Goal: Transaction & Acquisition: Obtain resource

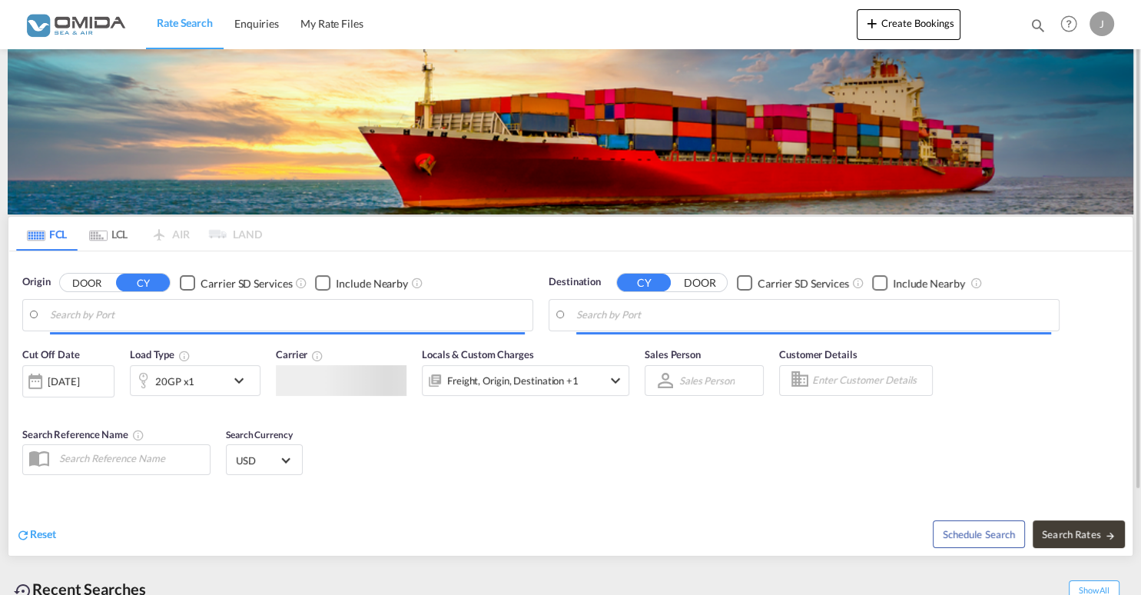
type input "Gdansk, PLGDN"
type input "[GEOGRAPHIC_DATA], [GEOGRAPHIC_DATA]"
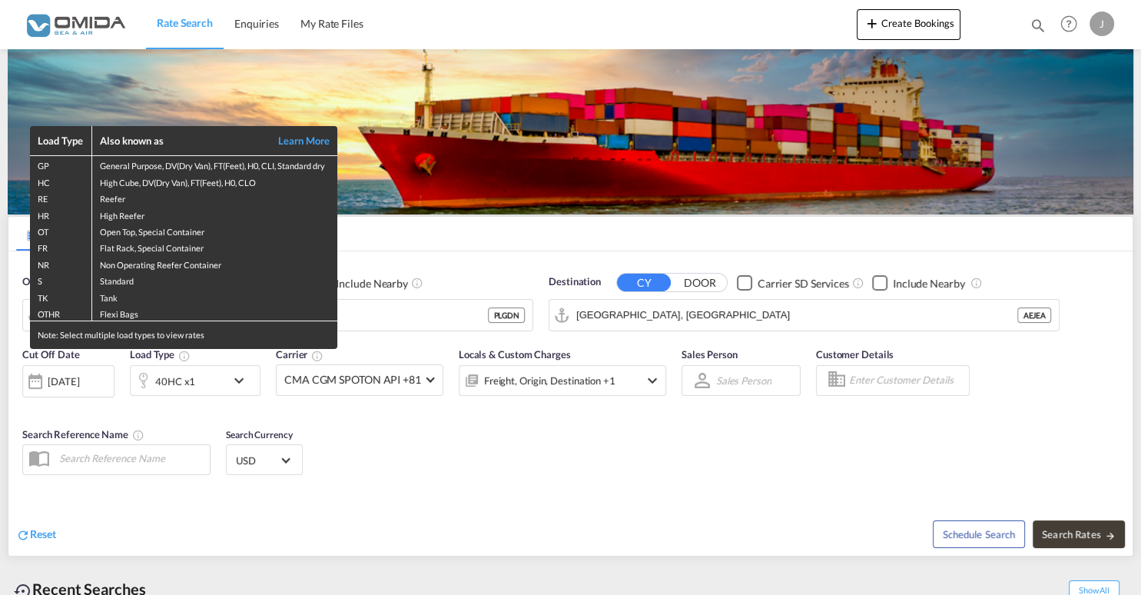
click at [233, 386] on div "Load Type Also known as Learn More GP General Purpose, DV(Dry Van), FT(Feet), H…" at bounding box center [570, 297] width 1141 height 595
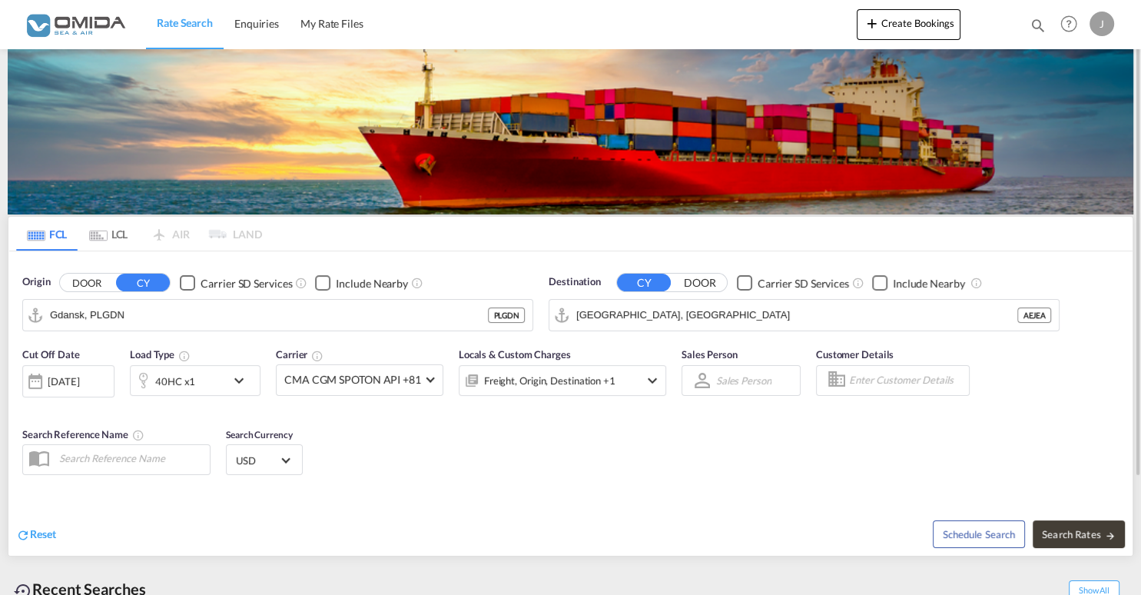
click at [237, 381] on md-icon "icon-chevron-down" at bounding box center [243, 380] width 26 height 18
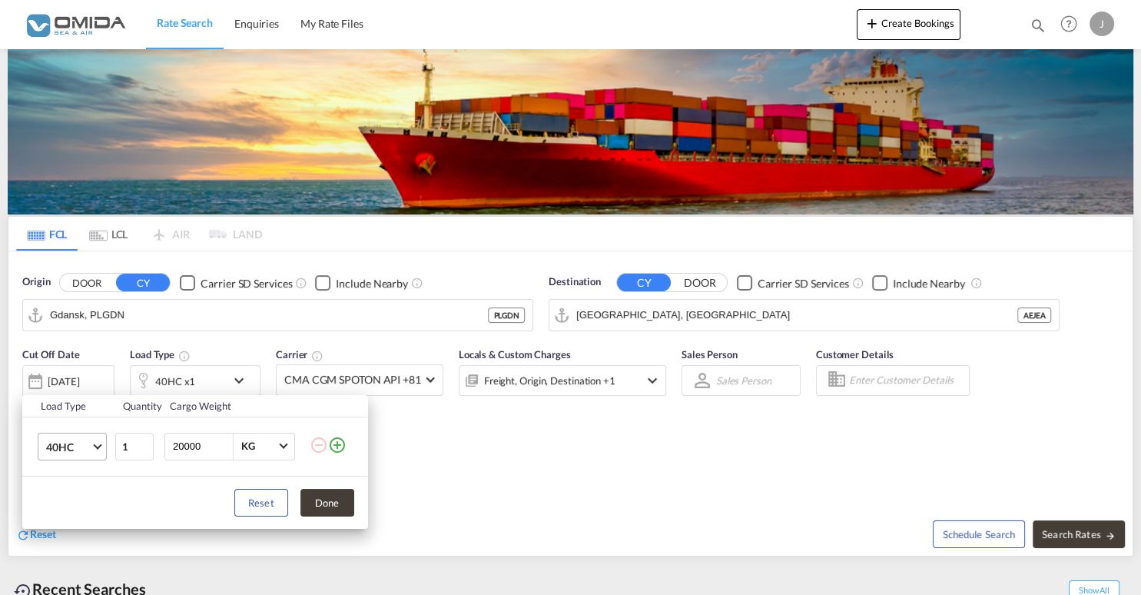
click at [101, 443] on md-select-value "40HC" at bounding box center [75, 446] width 61 height 26
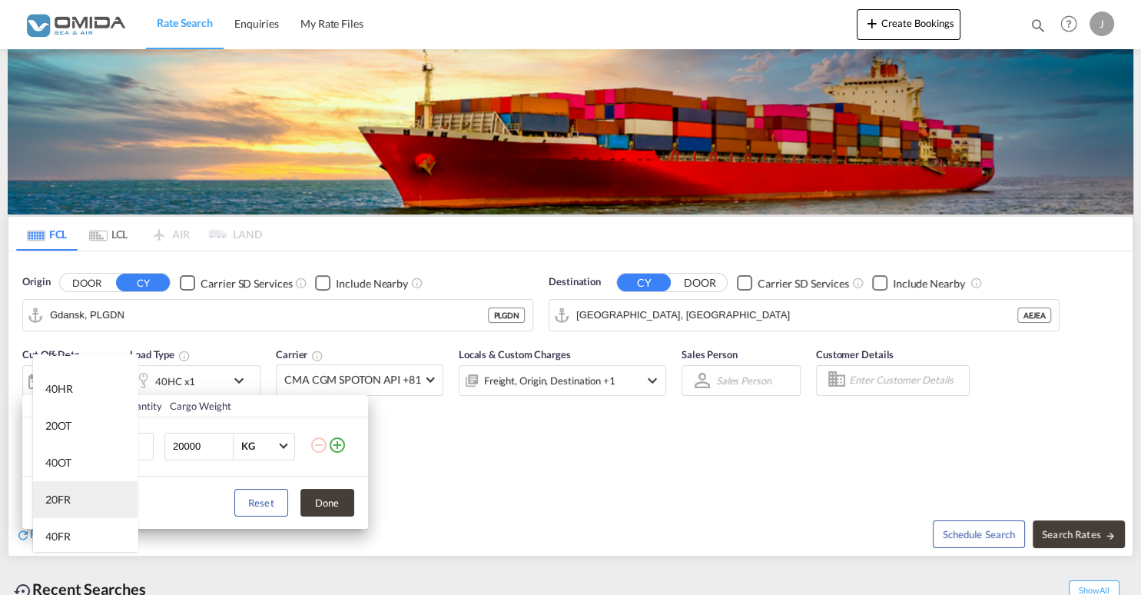
scroll to position [232, 0]
click at [87, 507] on md-option "40FR" at bounding box center [85, 509] width 105 height 37
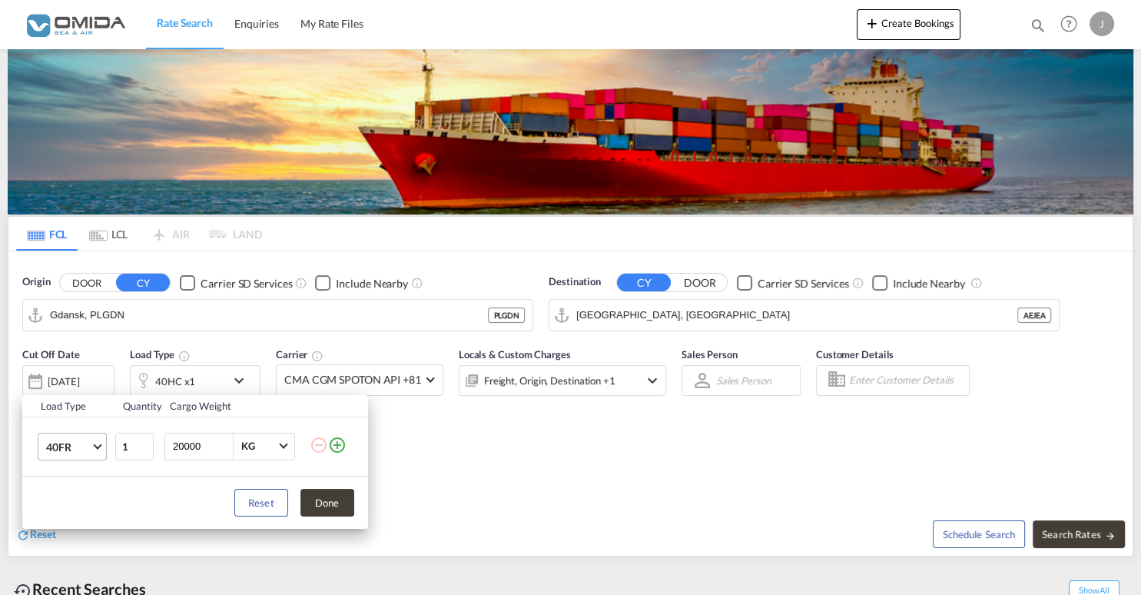
click at [88, 444] on span "40FR" at bounding box center [68, 447] width 45 height 15
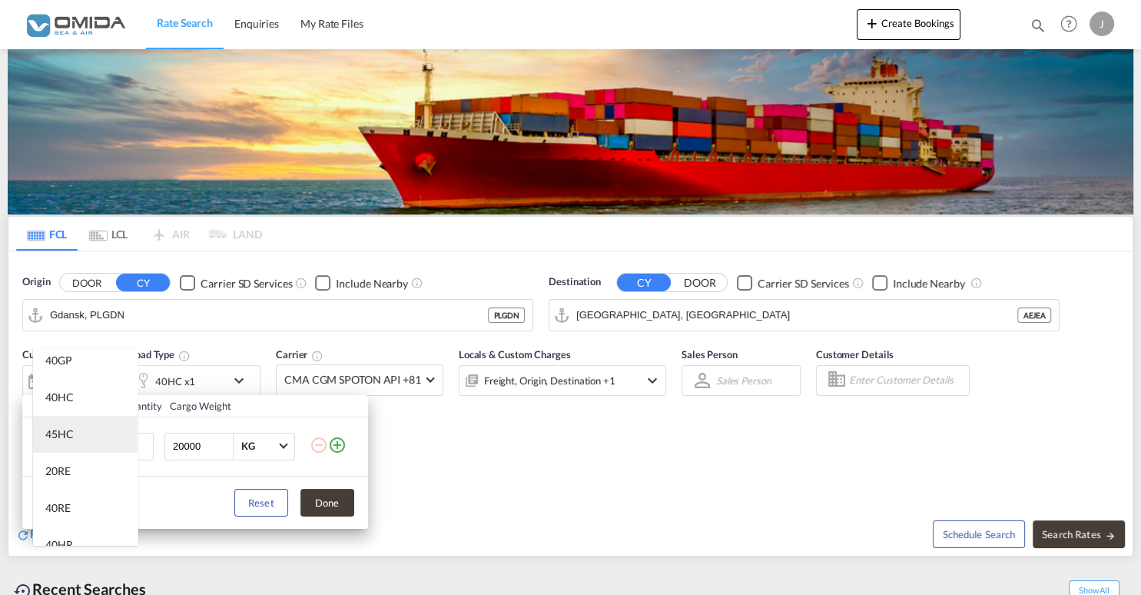
scroll to position [77, 0]
click at [89, 479] on md-option "40RE" at bounding box center [85, 474] width 105 height 37
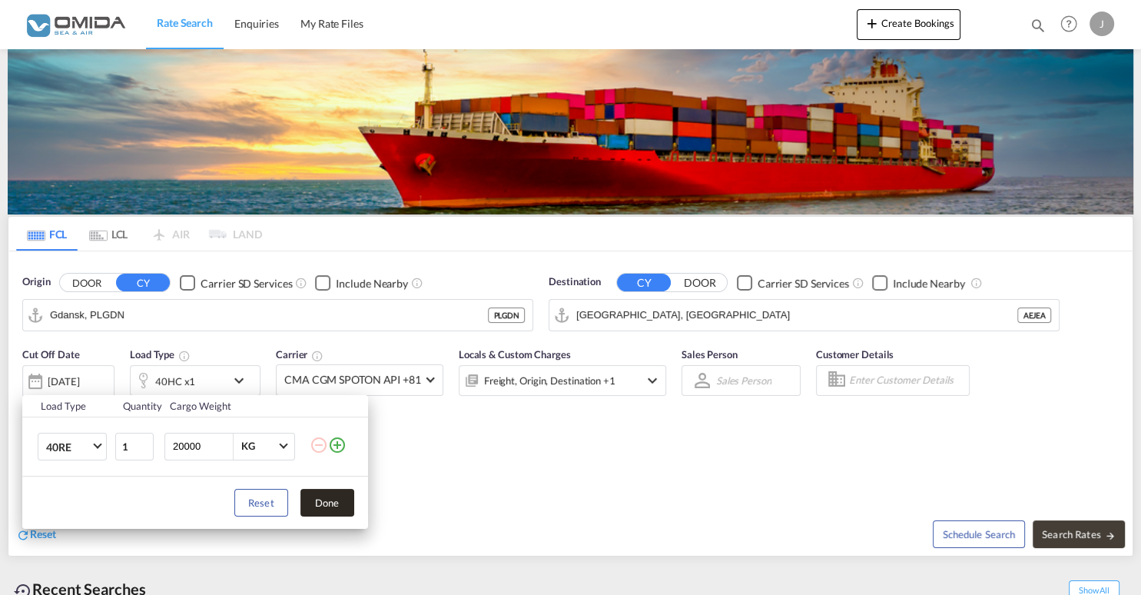
click at [350, 499] on button "Done" at bounding box center [327, 503] width 54 height 28
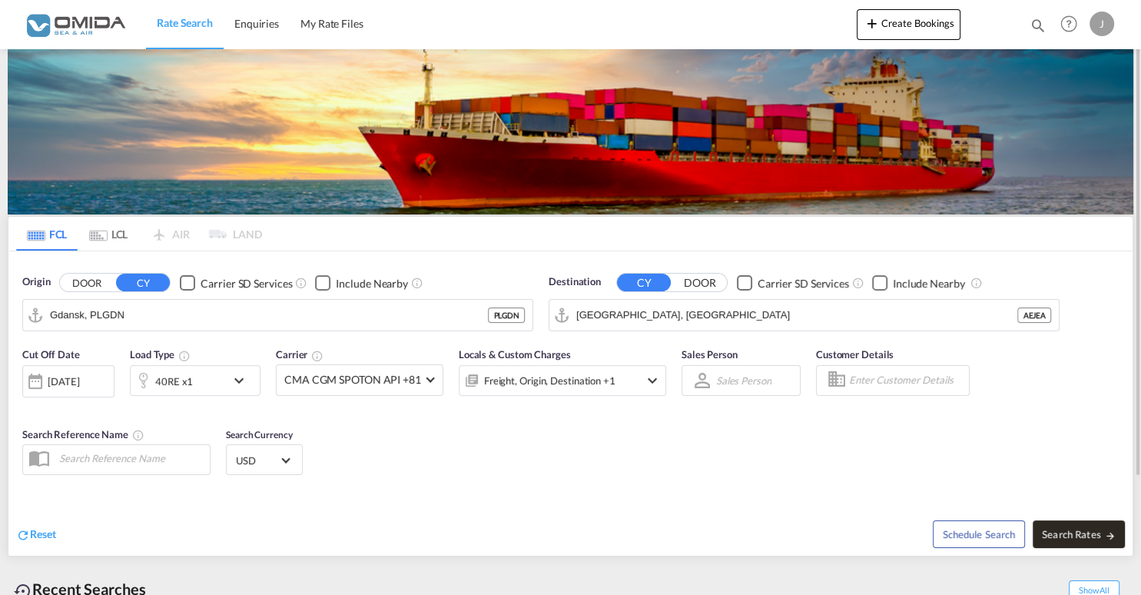
click at [1113, 530] on span "Search Rates" at bounding box center [1079, 534] width 74 height 12
type input "PLGDN to AEJEA / [DATE]"
